Goal: Task Accomplishment & Management: Use online tool/utility

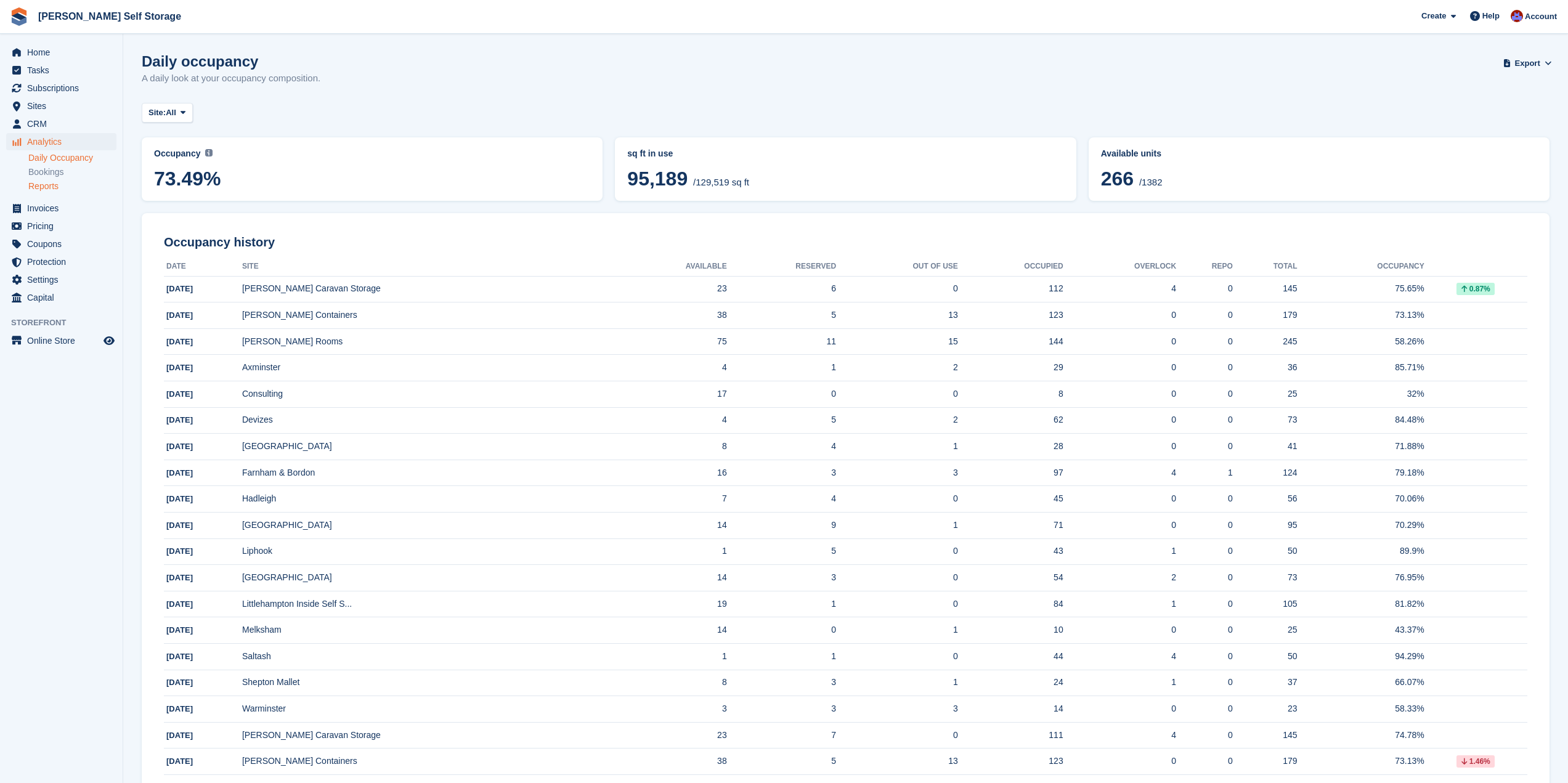
click at [47, 185] on link "Reports" at bounding box center [72, 186] width 88 height 12
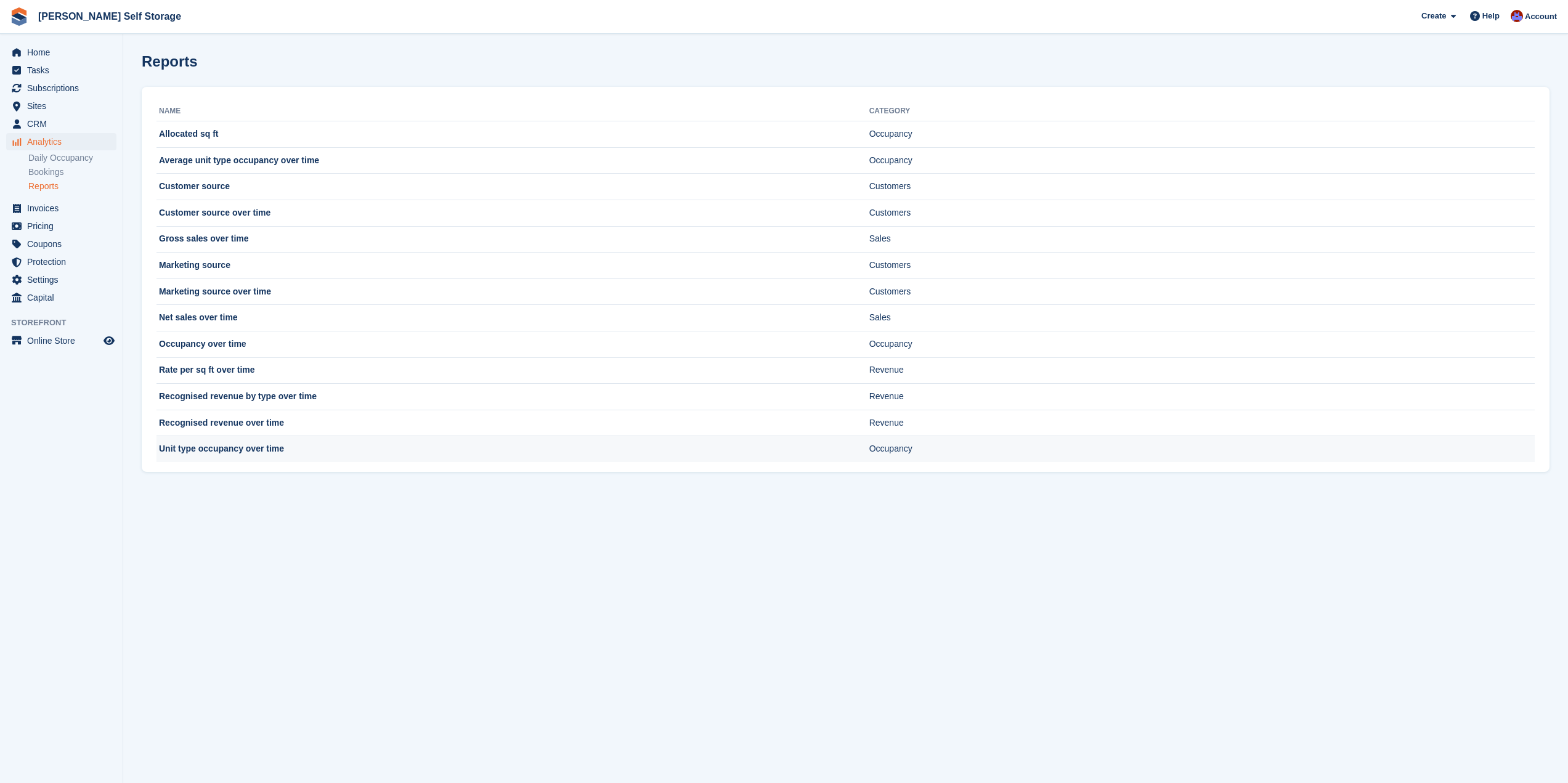
click at [292, 449] on td "Unit type occupancy over time" at bounding box center [513, 449] width 713 height 26
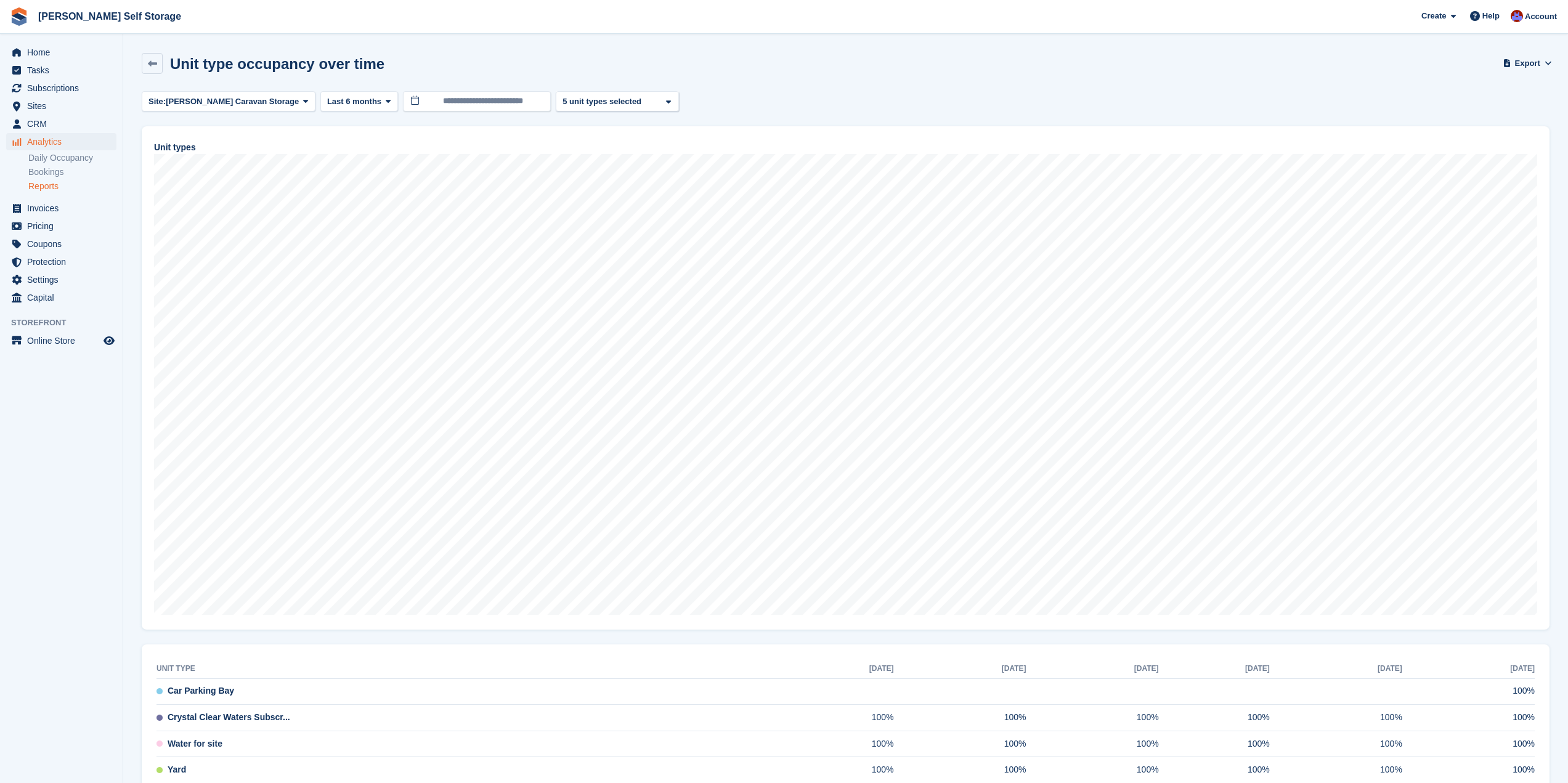
click at [55, 186] on link "Reports" at bounding box center [72, 186] width 88 height 12
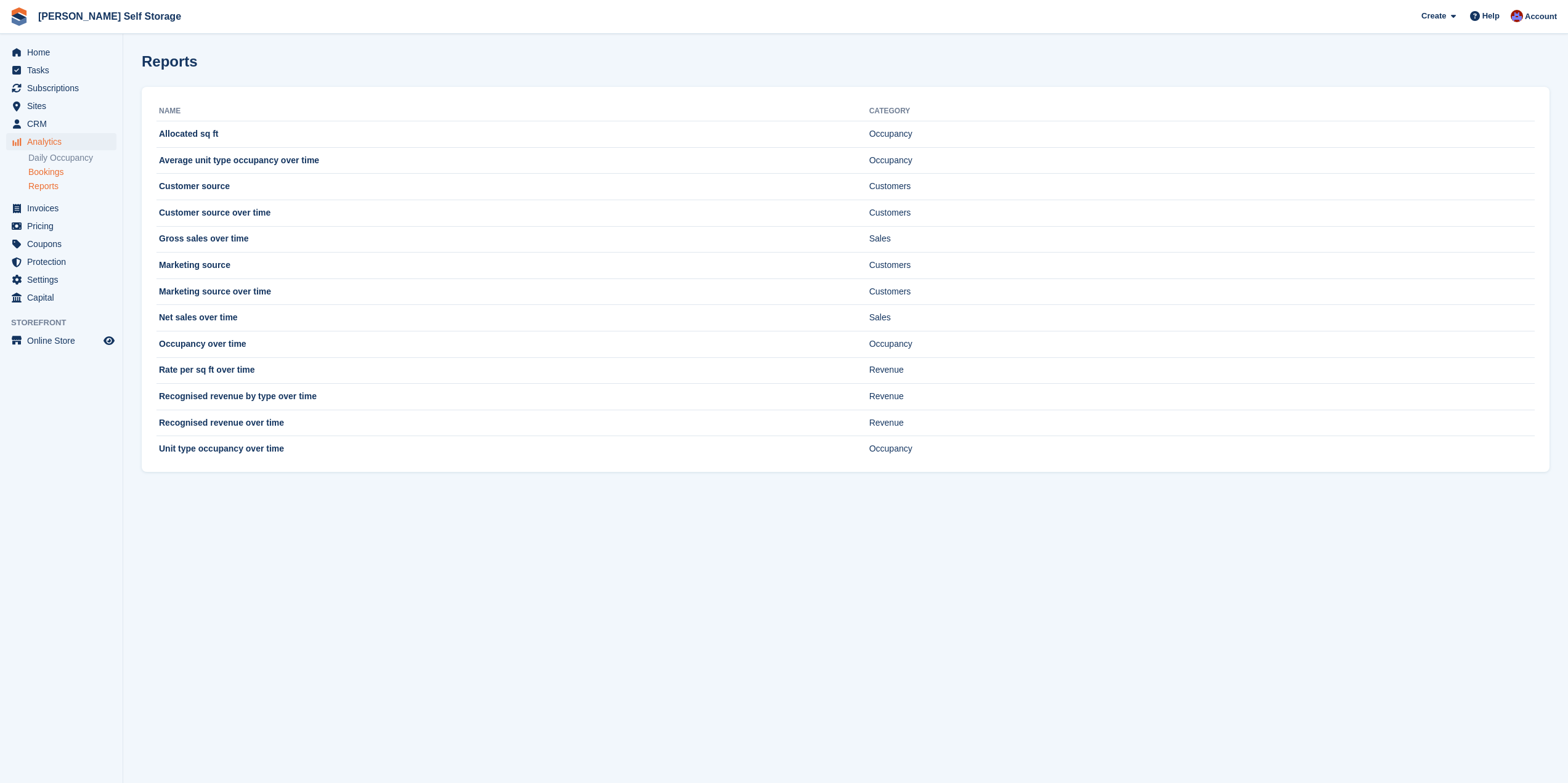
click at [64, 171] on link "Bookings" at bounding box center [72, 172] width 88 height 12
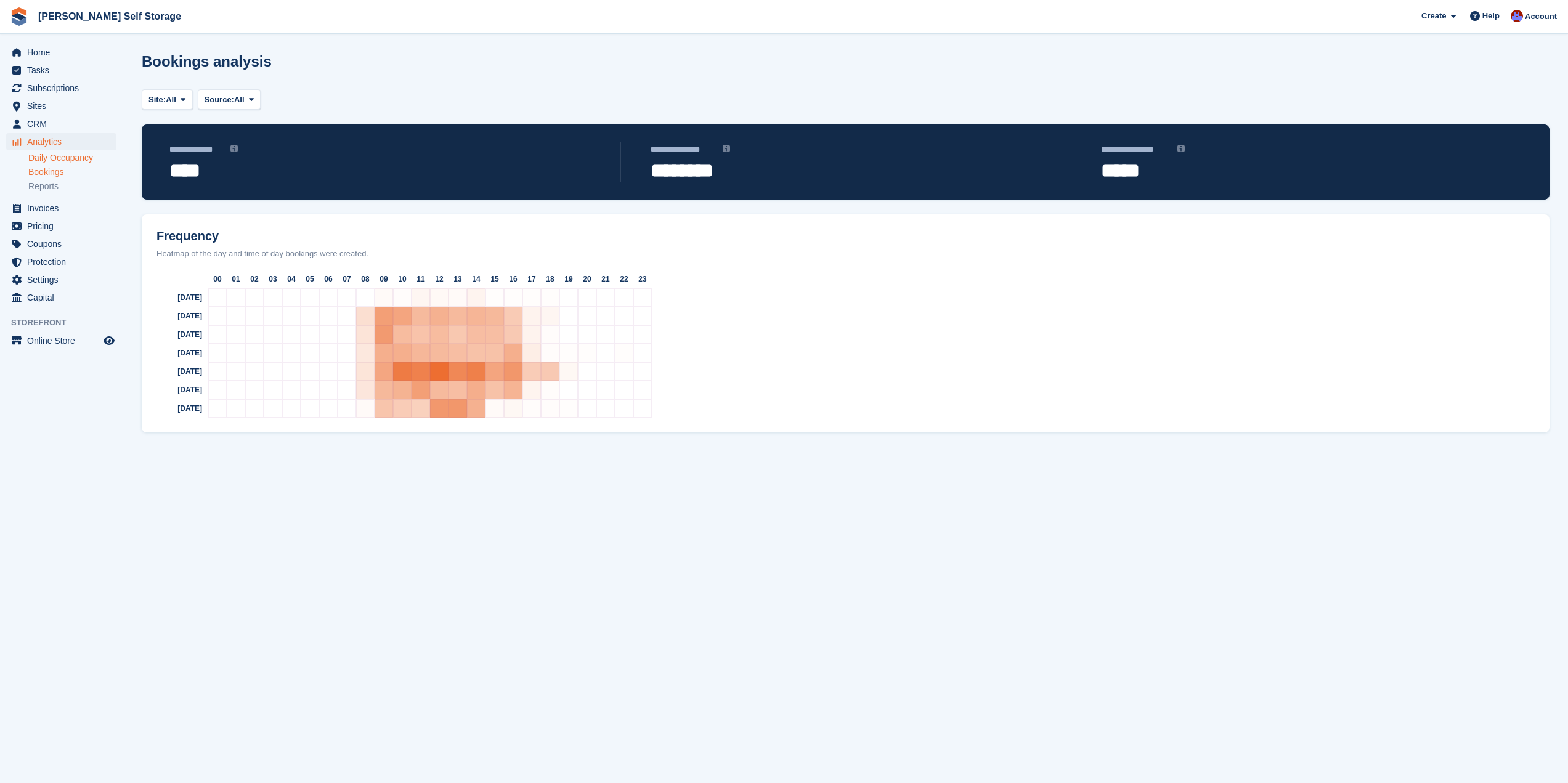
click at [60, 159] on link "Daily Occupancy" at bounding box center [72, 158] width 88 height 12
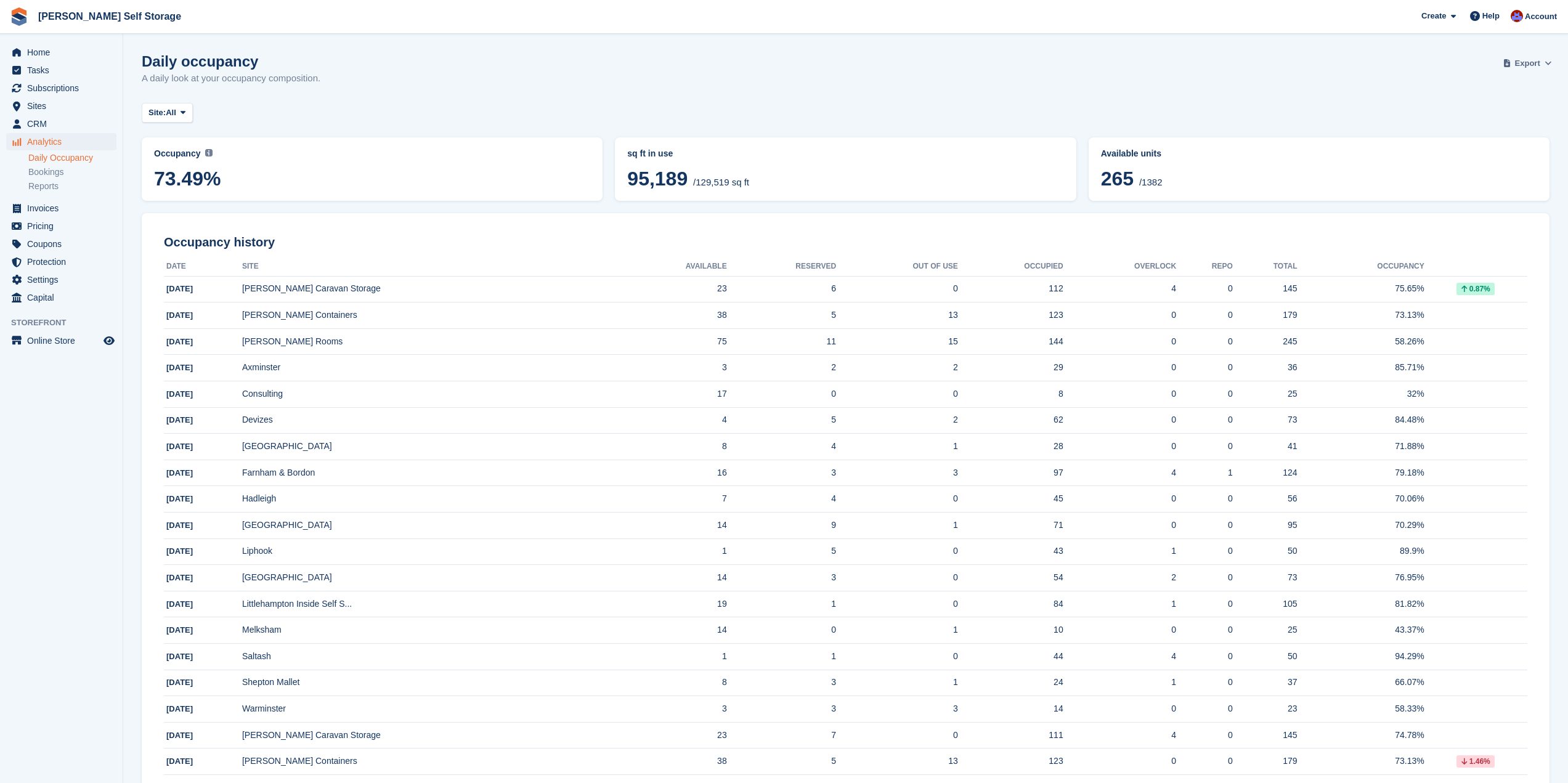
click at [1540, 62] on span "Export" at bounding box center [1527, 63] width 25 height 12
click at [1478, 167] on div "Start Export" at bounding box center [1470, 170] width 45 height 12
